Goal: Task Accomplishment & Management: Complete application form

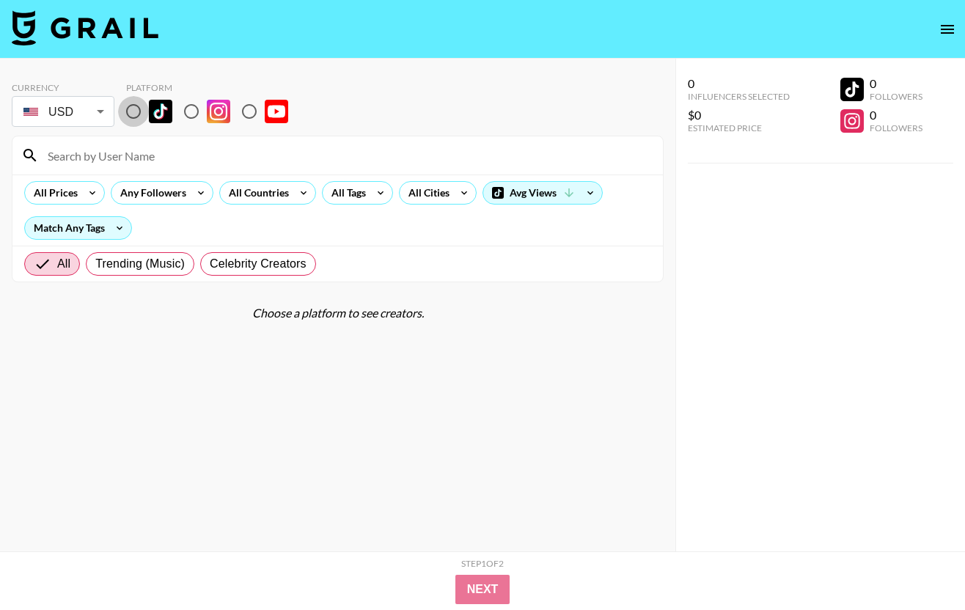
click at [135, 111] on input "radio" at bounding box center [133, 111] width 31 height 31
radio input "true"
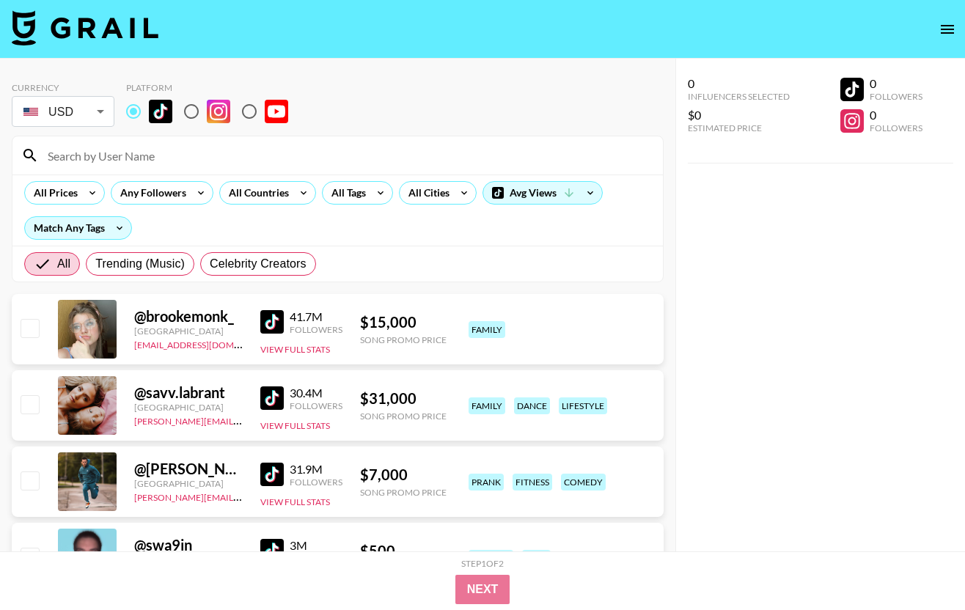
click at [139, 150] on input at bounding box center [346, 155] width 615 height 23
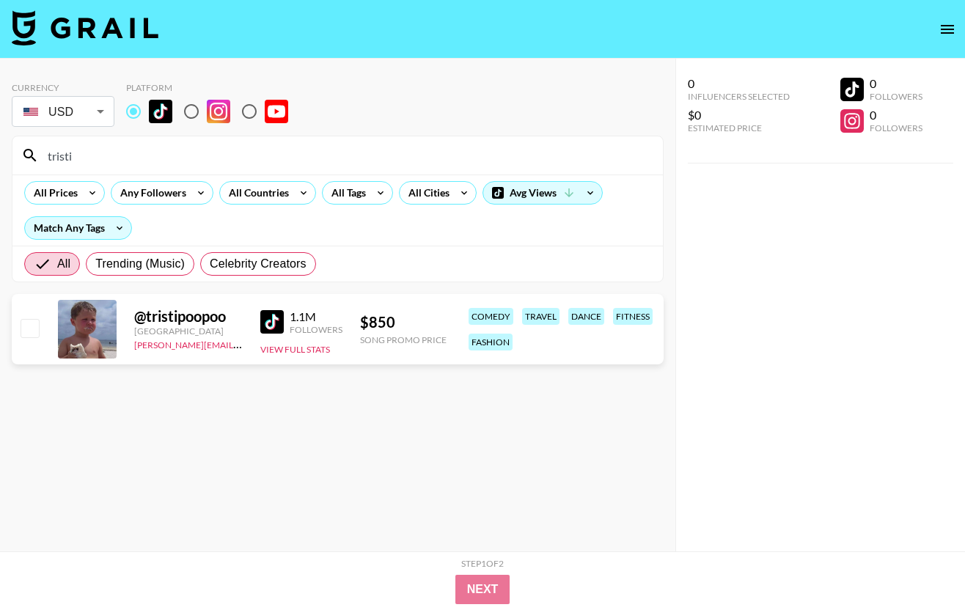
type input "tristi"
click at [31, 323] on input "checkbox" at bounding box center [30, 328] width 18 height 18
checkbox input "true"
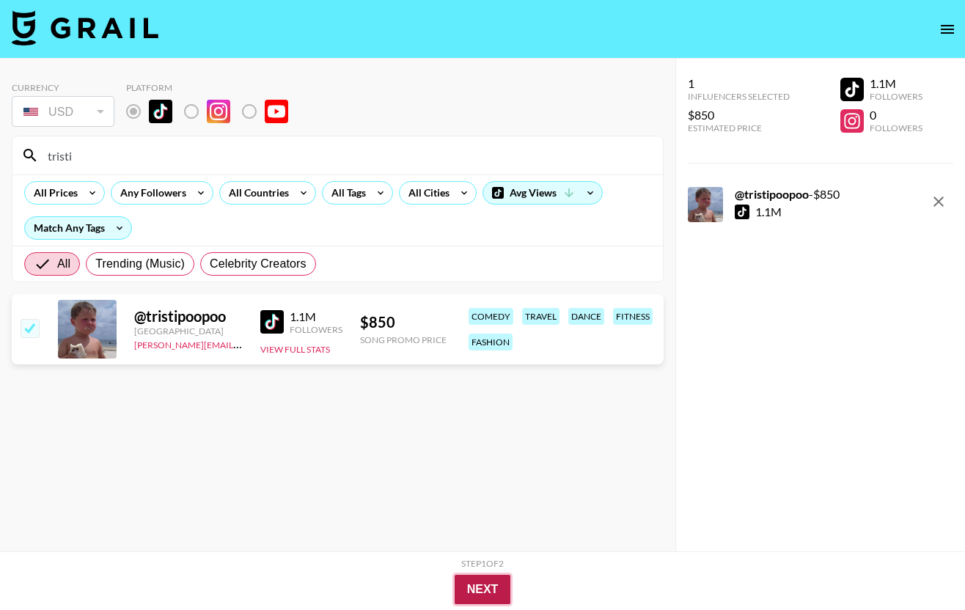
click at [480, 586] on button "Next" at bounding box center [482, 589] width 56 height 29
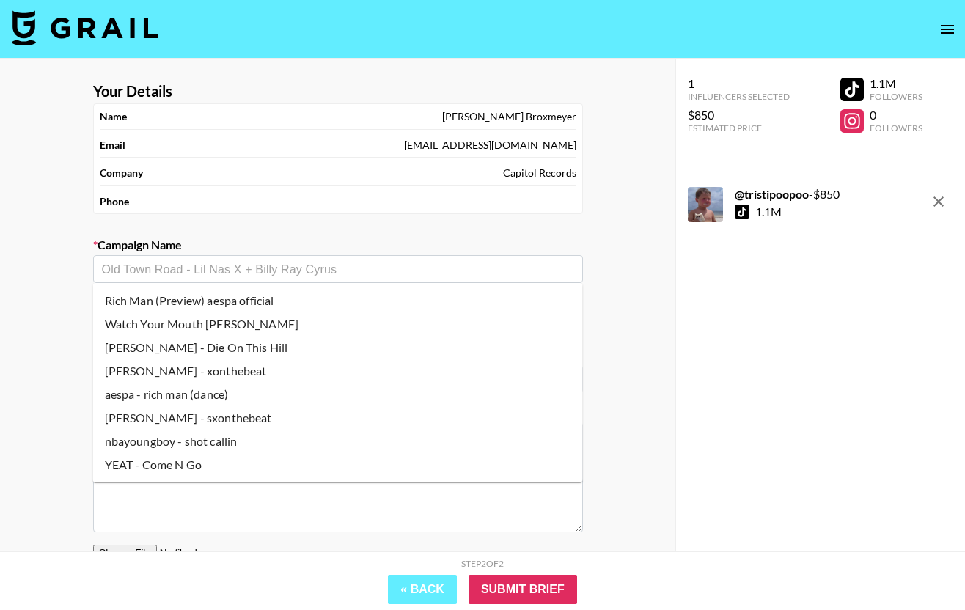
click at [246, 269] on input "text" at bounding box center [338, 269] width 472 height 17
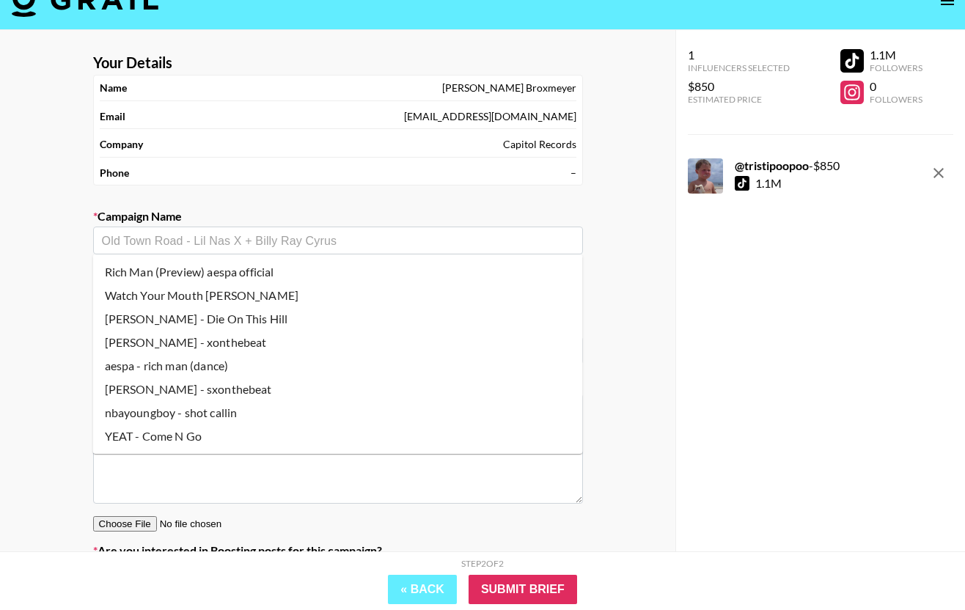
click at [245, 322] on li "[PERSON_NAME] - Die On This Hill" at bounding box center [338, 318] width 490 height 23
type input "[PERSON_NAME] - Die On This Hill"
type input "[URL][DOMAIN_NAME]"
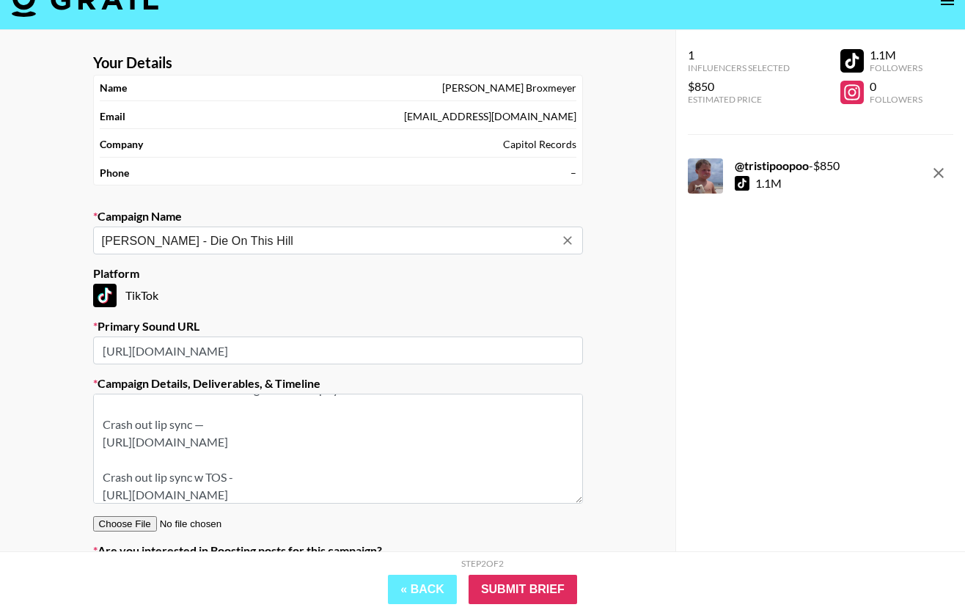
scroll to position [0, 0]
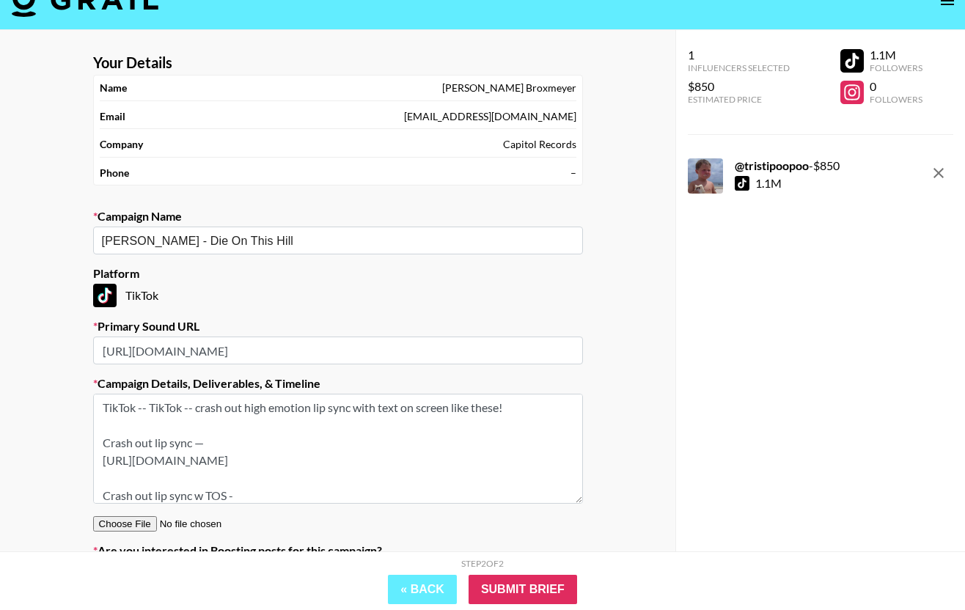
drag, startPoint x: 101, startPoint y: 408, endPoint x: 519, endPoint y: 405, distance: 417.8
click at [519, 405] on textarea "TikTok -- TikTok -- crash out high emotion lip sync with text on screen like th…" at bounding box center [338, 449] width 490 height 110
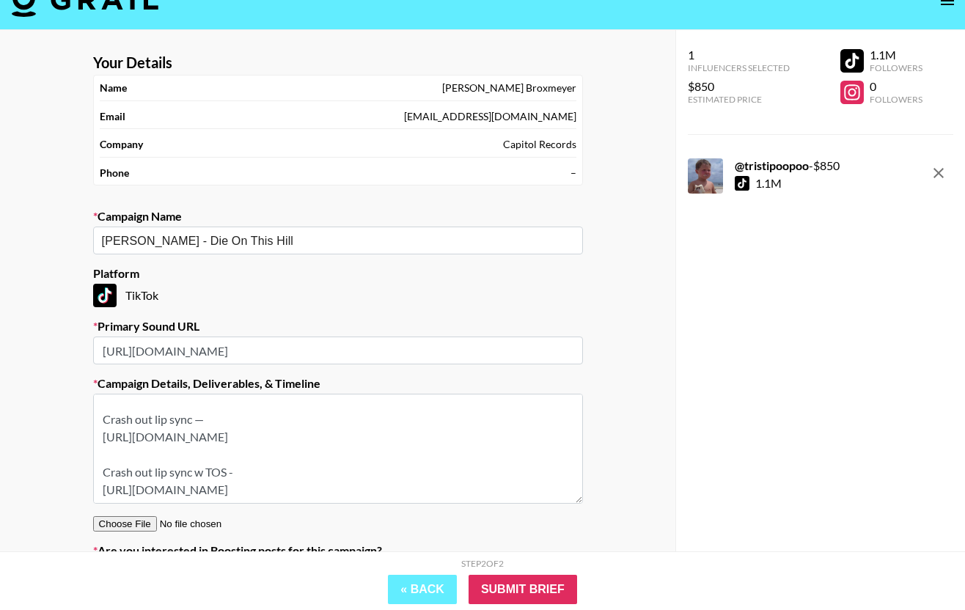
scroll to position [41, 0]
drag, startPoint x: 99, startPoint y: 405, endPoint x: 435, endPoint y: 528, distance: 358.5
click at [435, 528] on section "Your Details Name [PERSON_NAME] Email [PERSON_NAME][EMAIL_ADDRESS][PERSON_NAME]…" at bounding box center [337, 320] width 513 height 557
paste textarea "[URL][DOMAIN_NAME]"
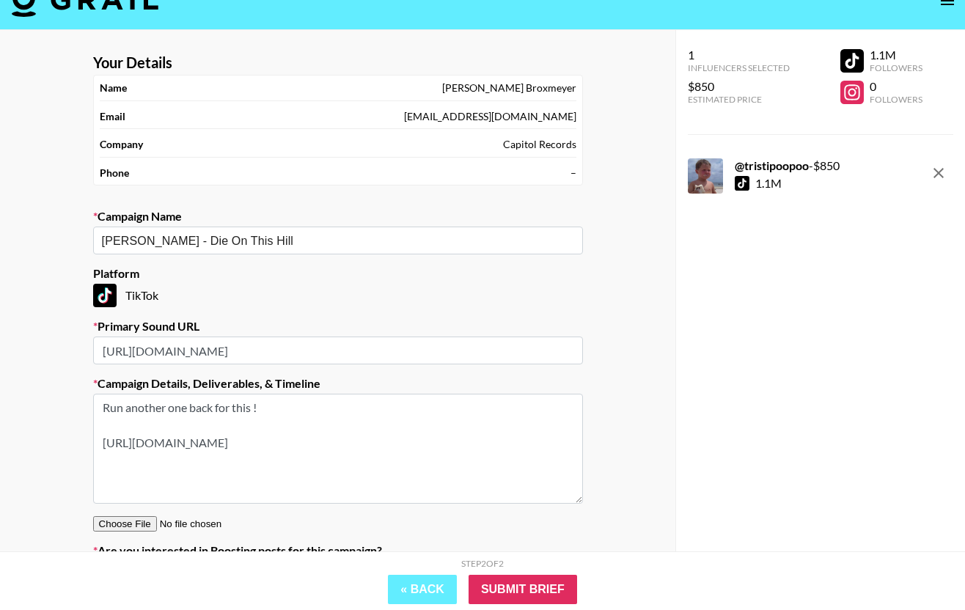
scroll to position [111, 0]
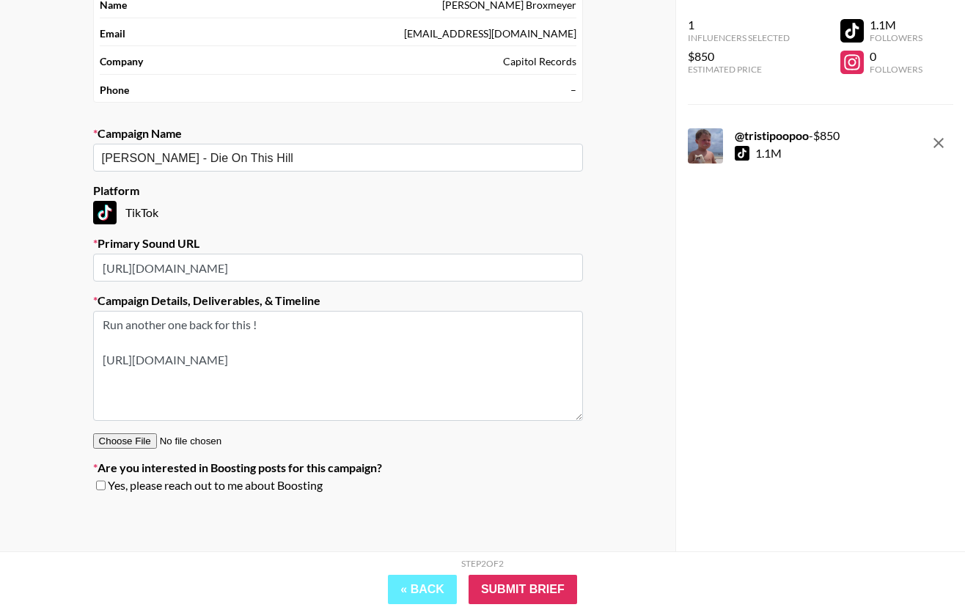
type textarea "Run another one back for this ! [URL][DOMAIN_NAME]"
click at [97, 486] on input "checkbox" at bounding box center [101, 485] width 10 height 10
checkbox input "true"
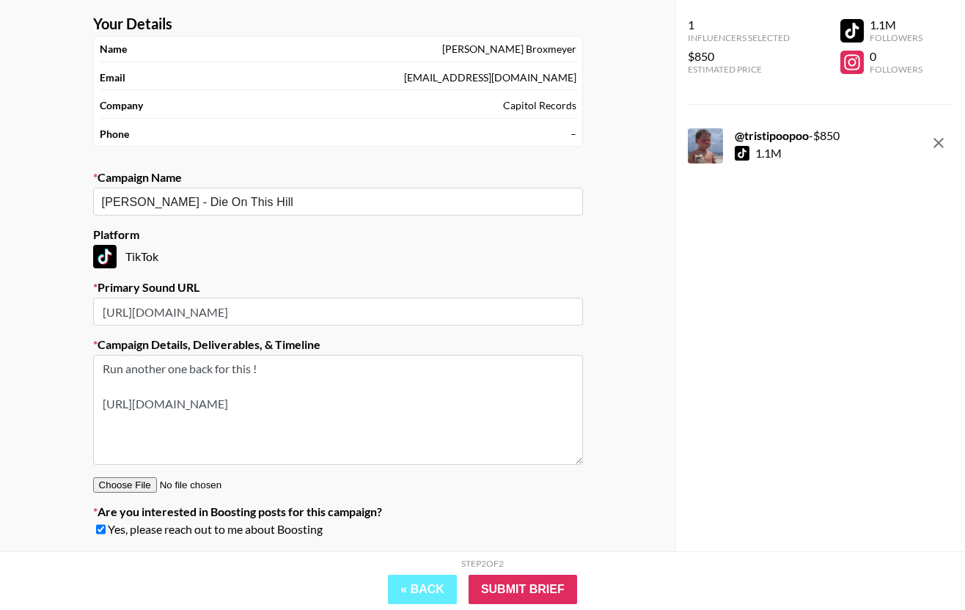
scroll to position [0, 0]
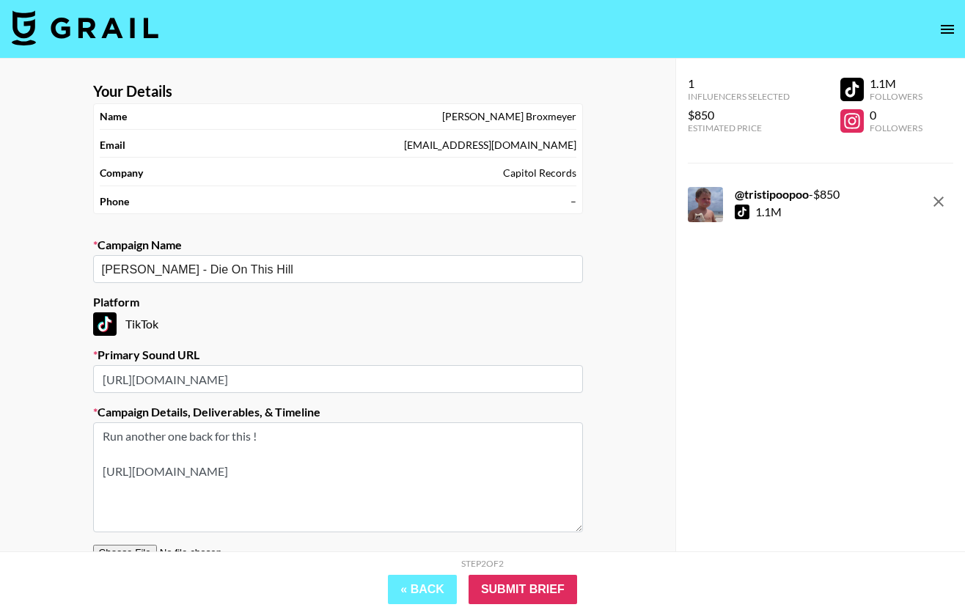
click at [82, 20] on img at bounding box center [85, 27] width 147 height 35
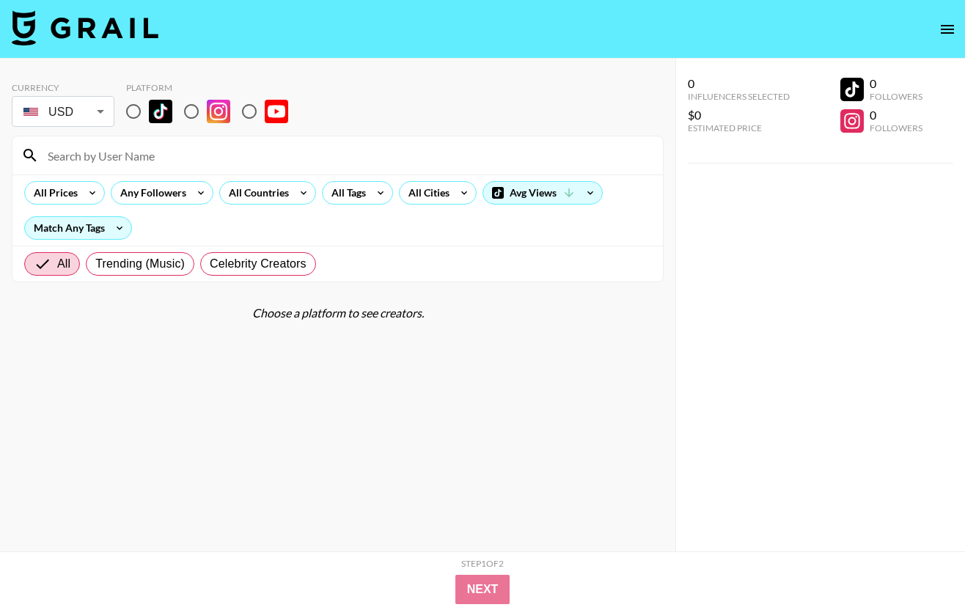
click at [152, 163] on input at bounding box center [346, 155] width 615 height 23
click at [139, 116] on input "radio" at bounding box center [133, 111] width 31 height 31
radio input "true"
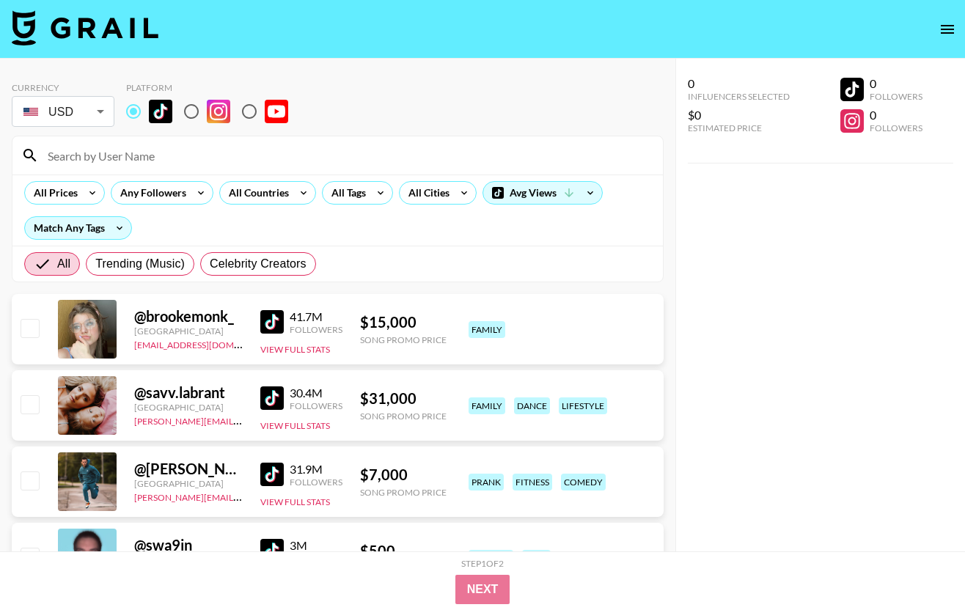
click at [139, 140] on div at bounding box center [337, 155] width 650 height 38
click at [136, 153] on input at bounding box center [346, 155] width 615 height 23
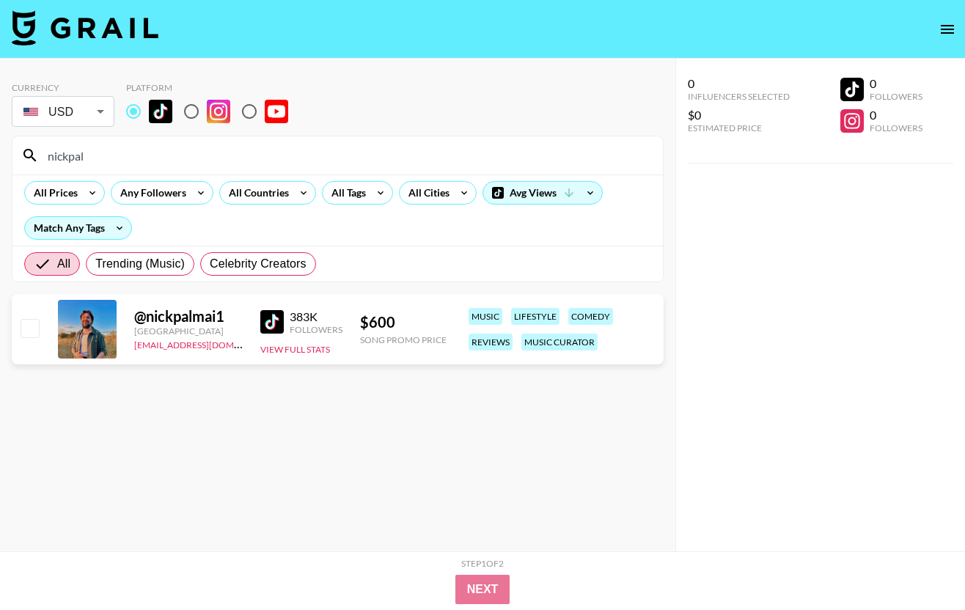
type input "nickpal"
